Goal: Transaction & Acquisition: Subscribe to service/newsletter

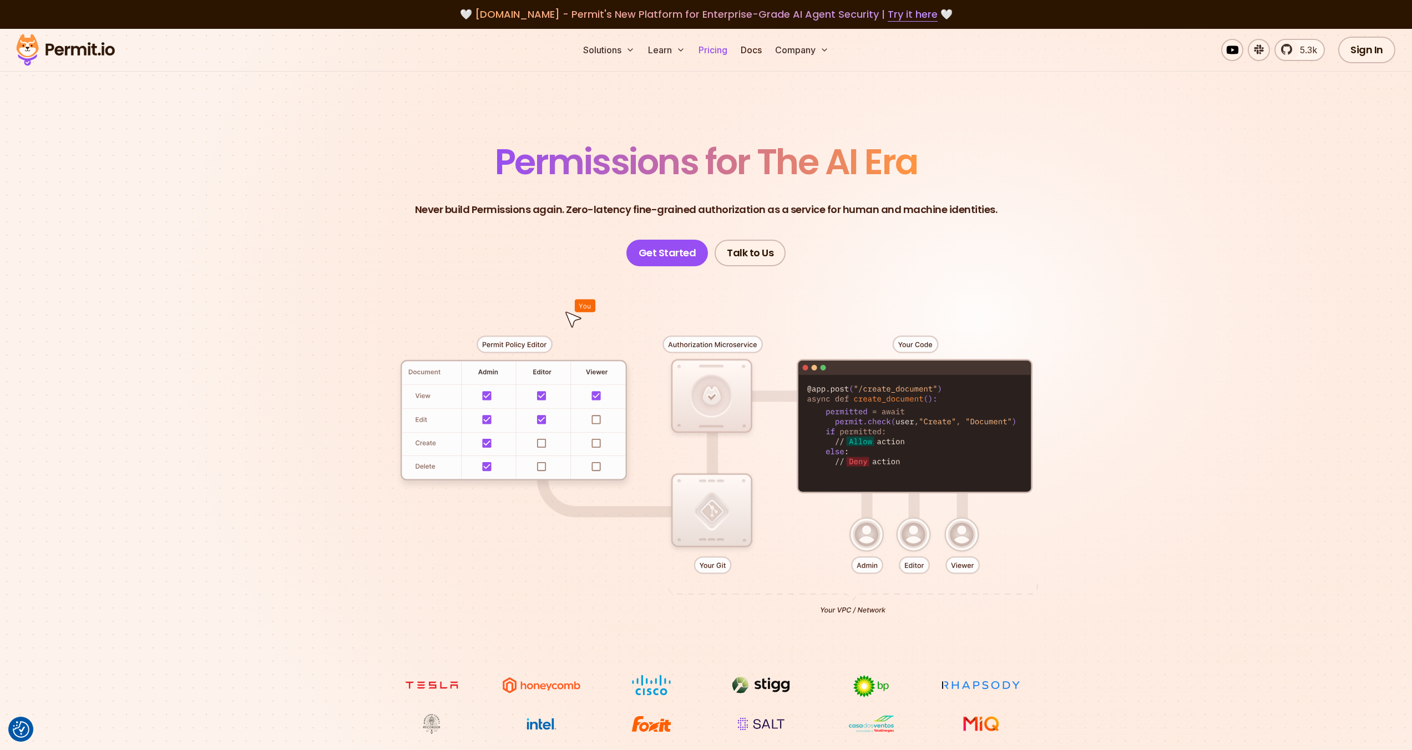
click at [715, 54] on link "Pricing" at bounding box center [713, 50] width 38 height 22
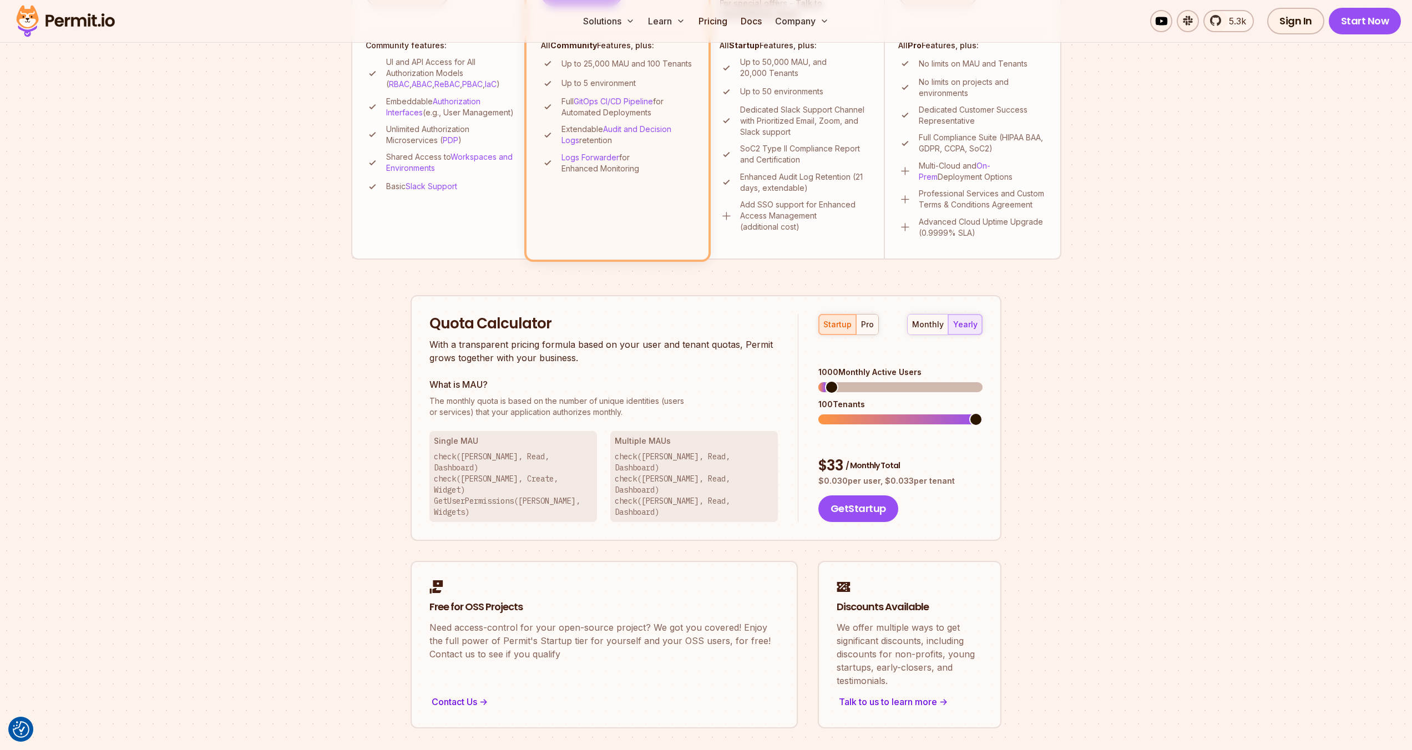
scroll to position [445, 0]
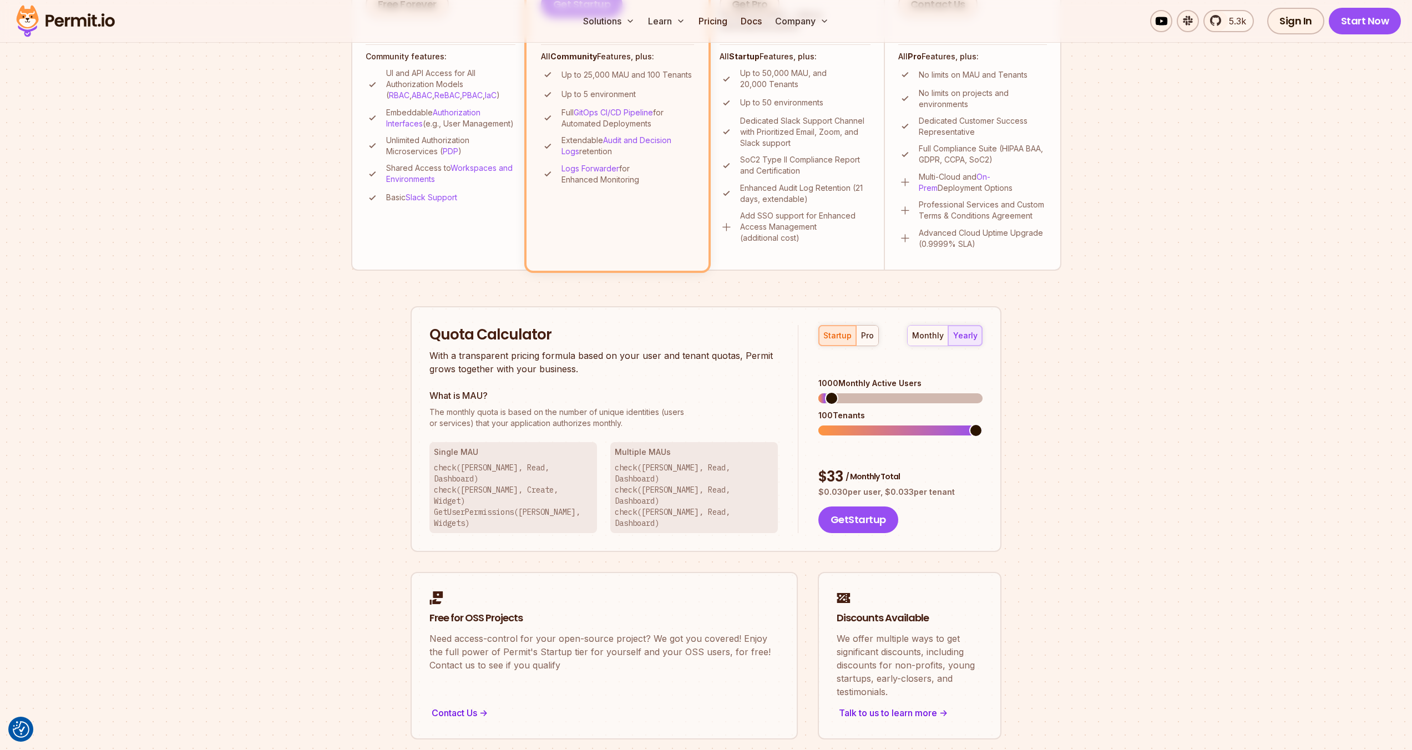
click at [1040, 415] on div "Permit Pricing From Free to Predictable Scaling From a startup with 100 users t…" at bounding box center [706, 215] width 710 height 1050
click at [1002, 396] on div "Permit Pricing From Free to Predictable Scaling From a startup with 100 users t…" at bounding box center [706, 215] width 710 height 1050
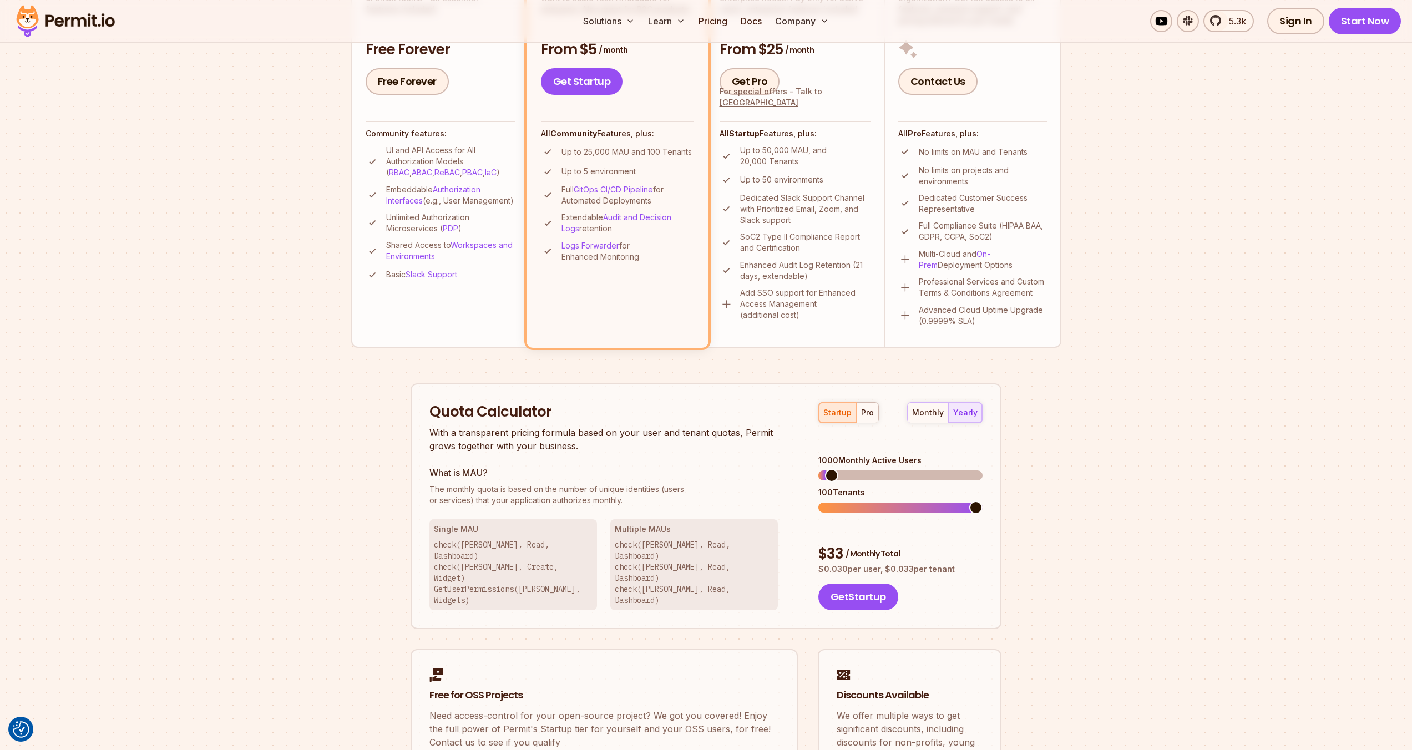
scroll to position [362, 0]
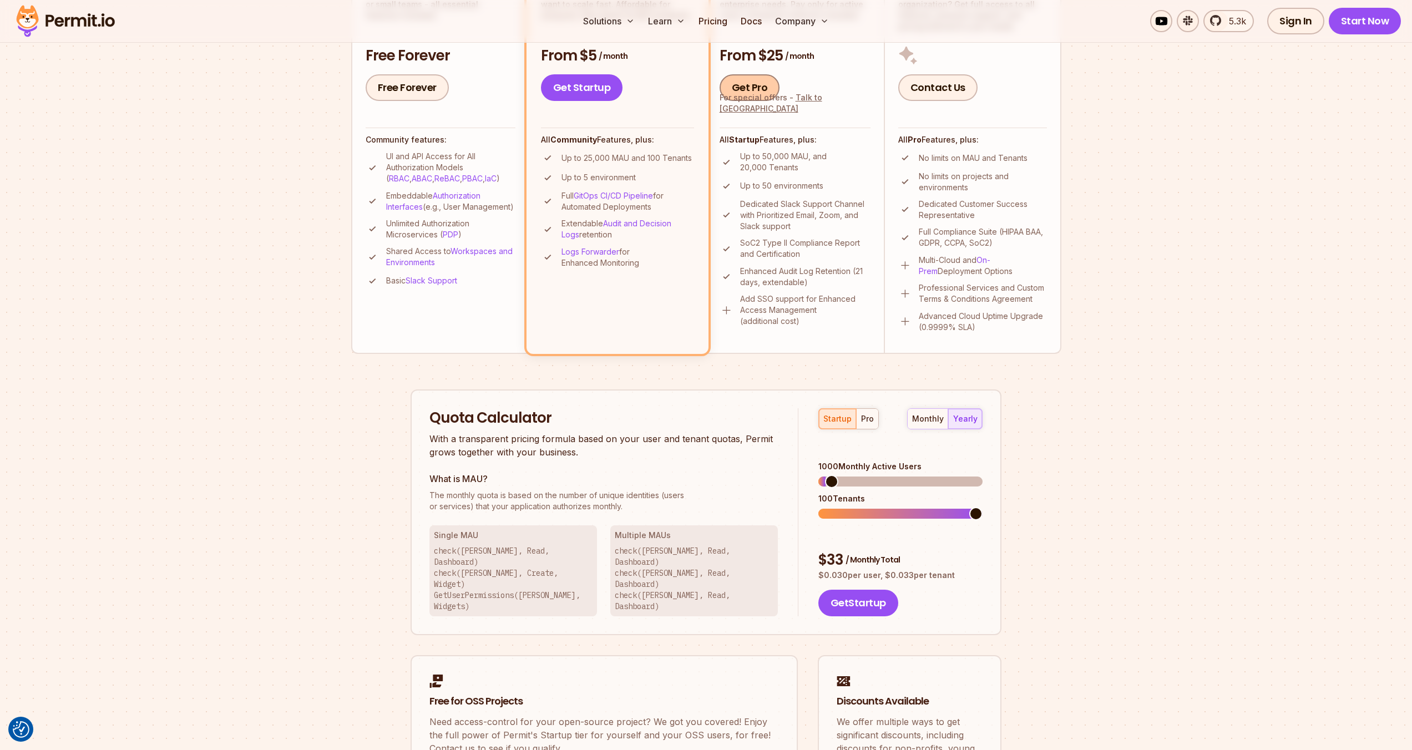
click at [739, 86] on link "Get Pro" at bounding box center [750, 87] width 60 height 27
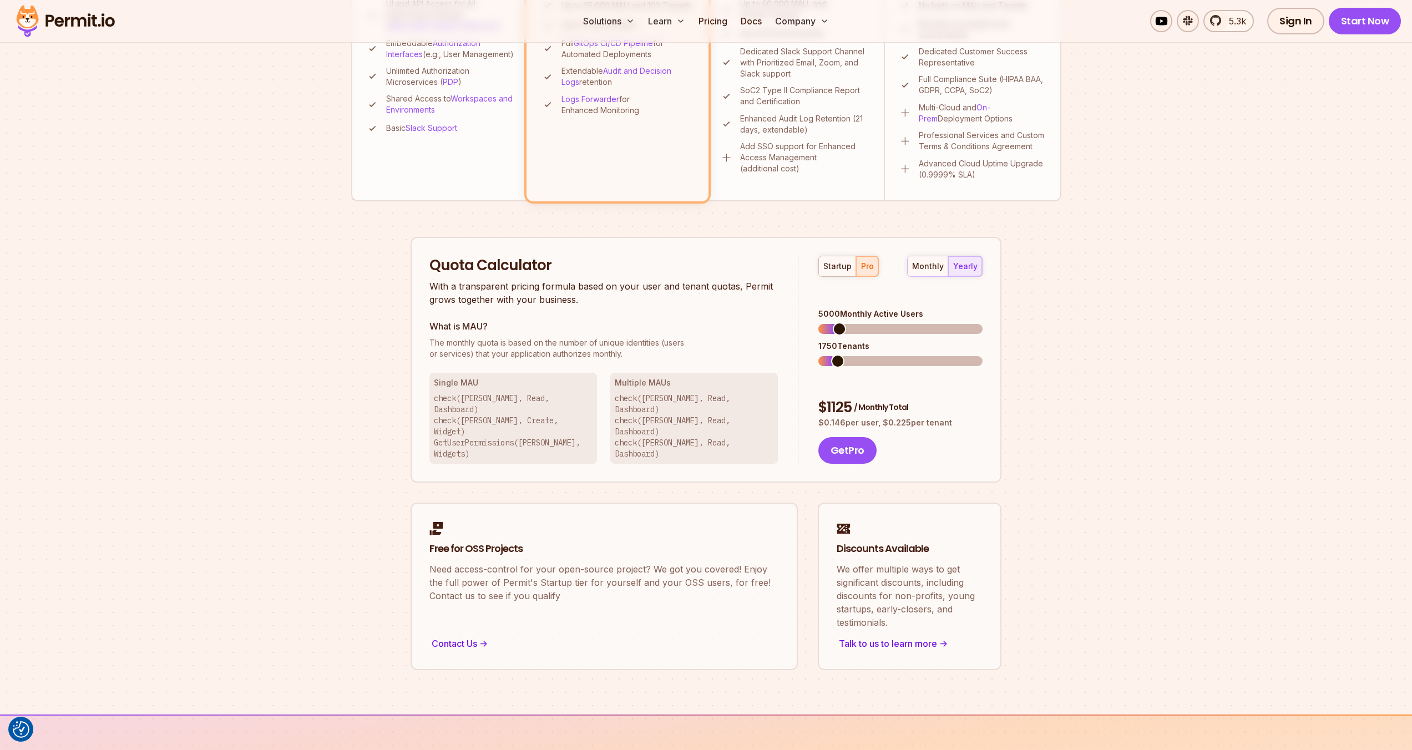
scroll to position [500, 0]
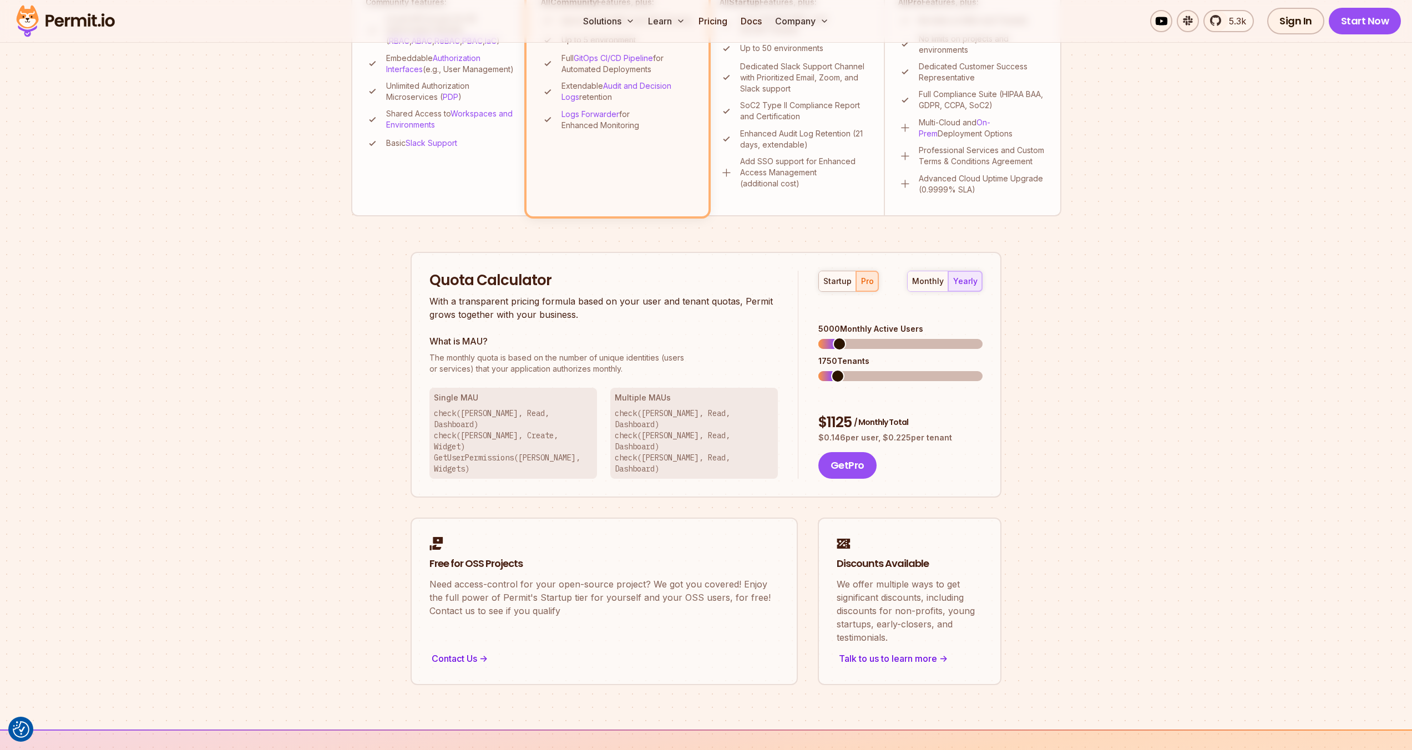
click at [1061, 308] on section "Permit Pricing From Free to Predictable Scaling From a startup with 100 users t…" at bounding box center [706, 129] width 1412 height 1200
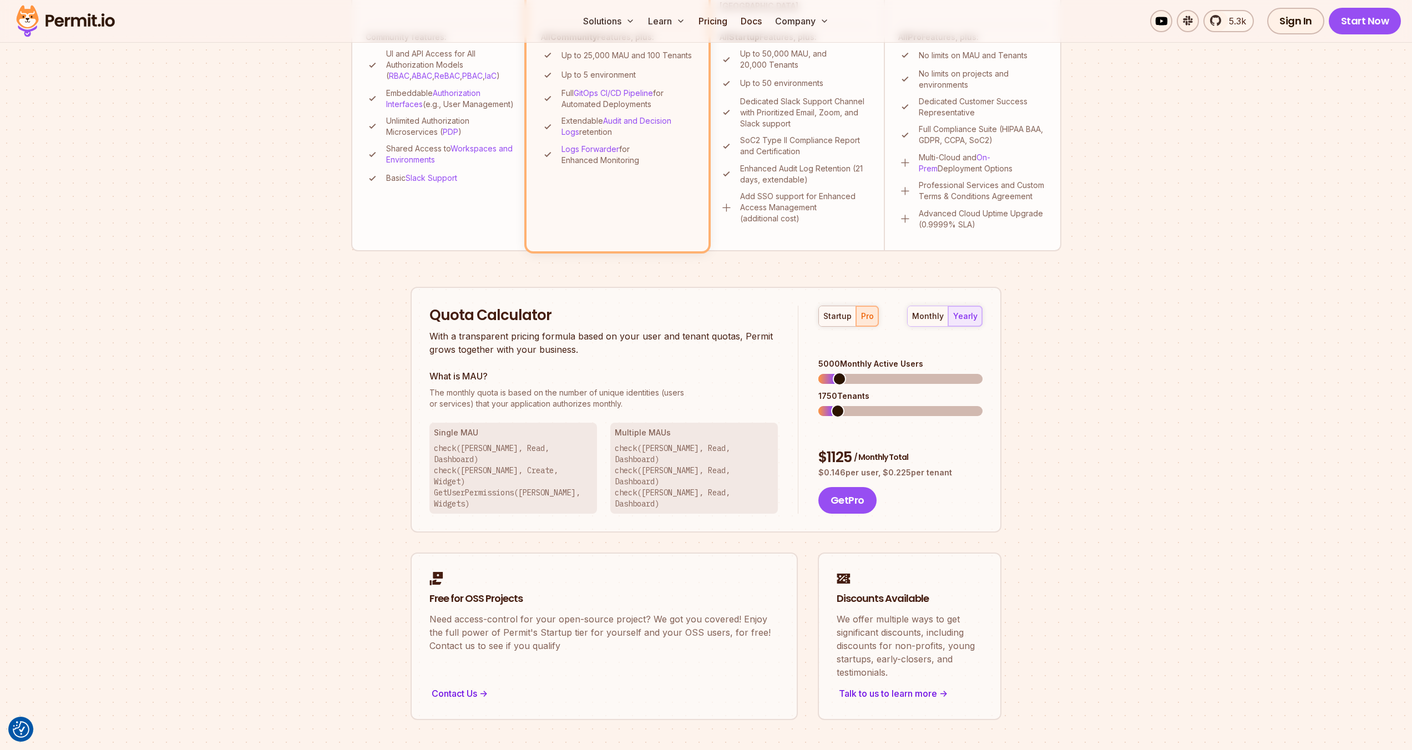
scroll to position [420, 0]
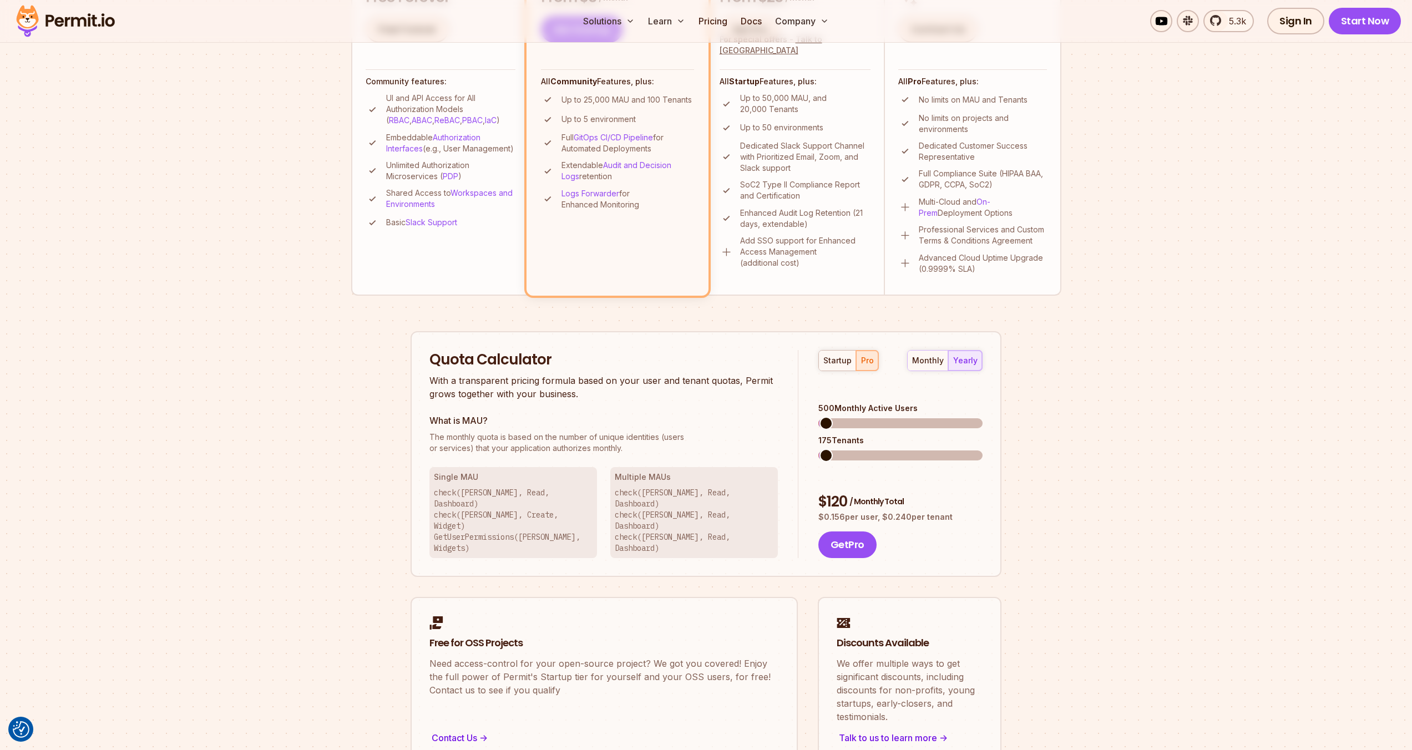
click at [819, 417] on span at bounding box center [825, 423] width 13 height 13
click at [1014, 397] on div "Permit Pricing From Free to Predictable Scaling From a startup with 100 users t…" at bounding box center [706, 240] width 710 height 1050
click at [798, 436] on div "startup pro monthly yearly 500 Monthly Active Users 175 Tenants $ 120 / Monthly…" at bounding box center [890, 454] width 184 height 209
click at [1071, 396] on section "Permit Pricing From Free to Predictable Scaling From a startup with 100 users t…" at bounding box center [706, 208] width 1412 height 1200
